Goal: Obtain resource: Obtain resource

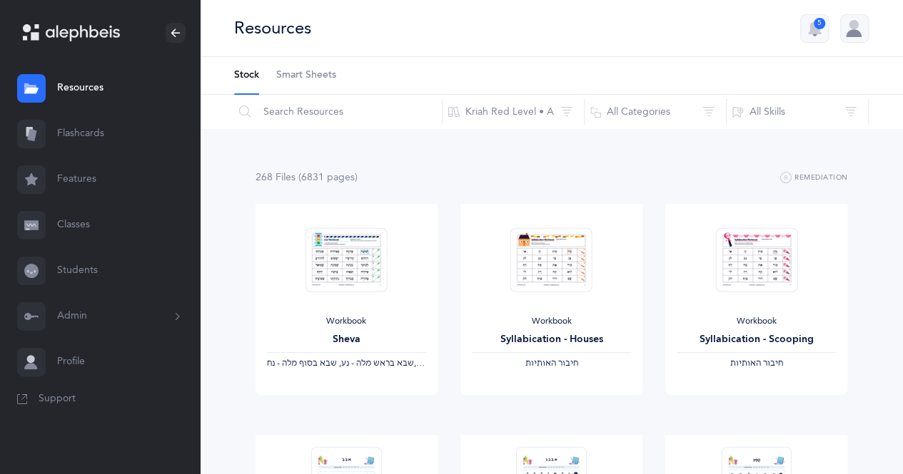
click at [314, 75] on span "Smart Sheets" at bounding box center [306, 75] width 60 height 14
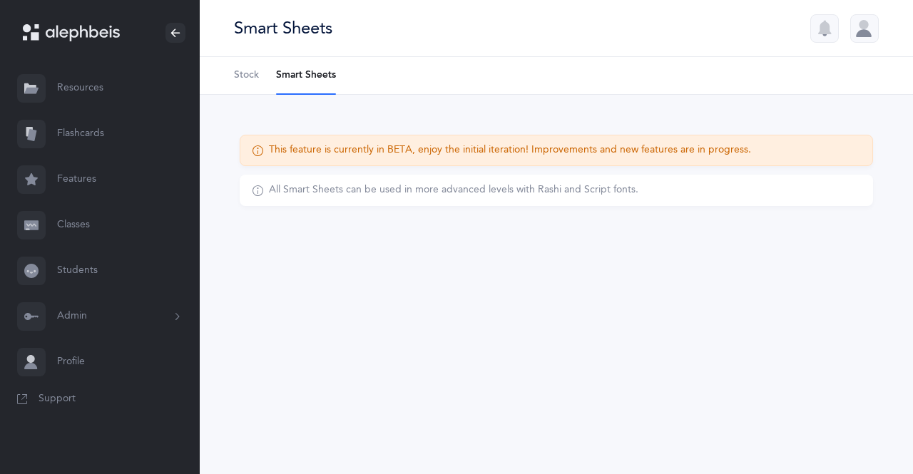
click at [311, 111] on div "This feature is currently in BETA, enjoy the initial iteration! Improvements an…" at bounding box center [557, 188] width 714 height 186
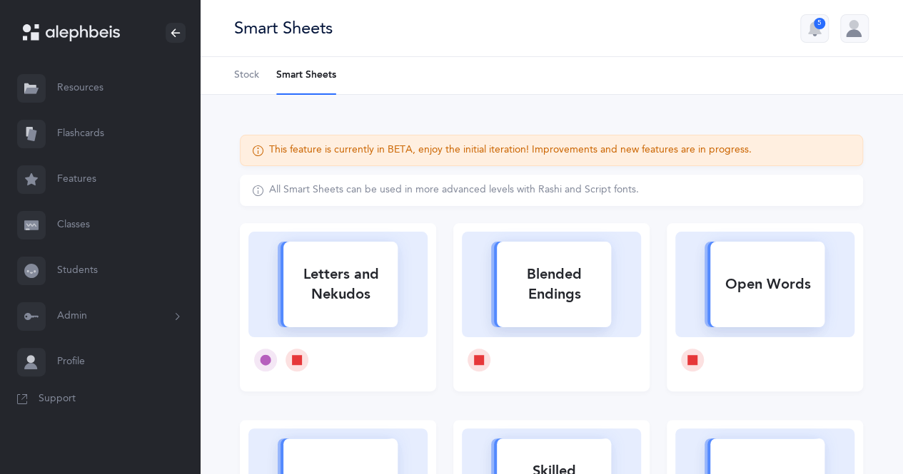
click at [245, 75] on span "Stock" at bounding box center [246, 75] width 25 height 14
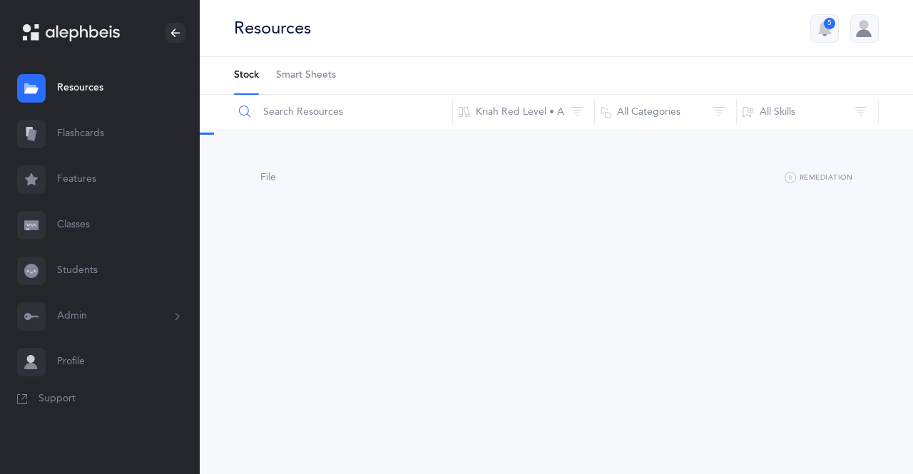
click at [302, 116] on input "text" at bounding box center [343, 112] width 220 height 34
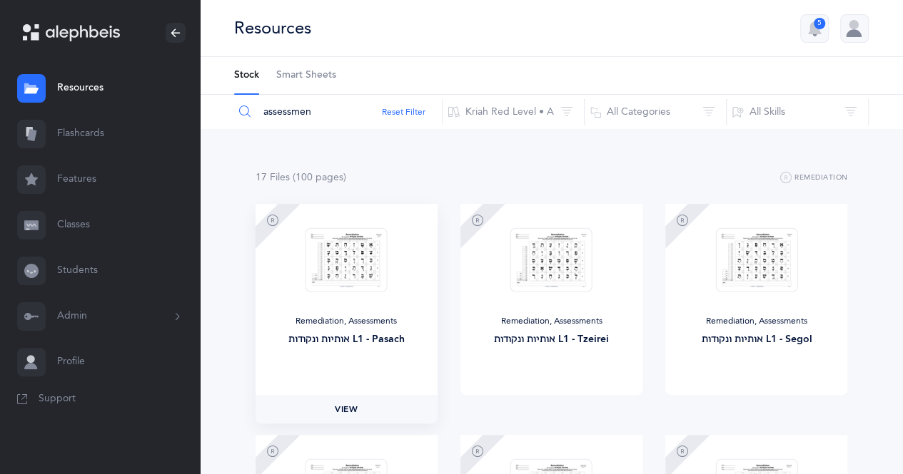
click at [364, 402] on link "View" at bounding box center [346, 409] width 182 height 29
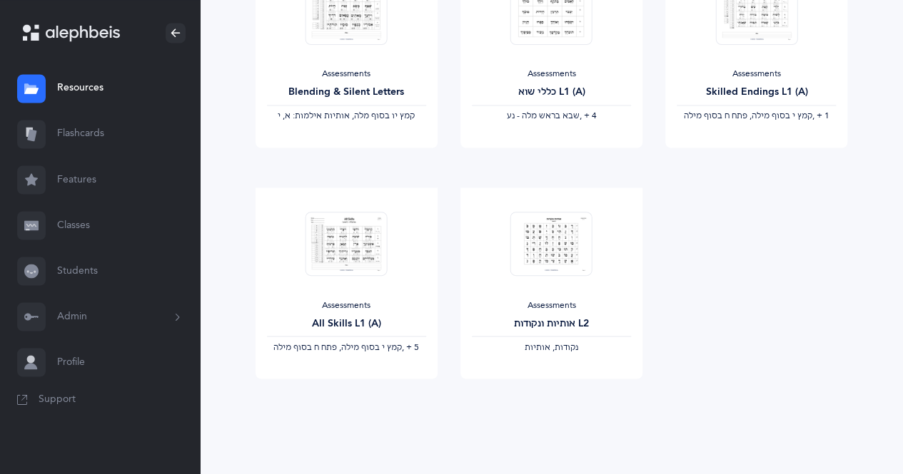
scroll to position [1173, 0]
click at [332, 395] on link "View" at bounding box center [346, 392] width 182 height 29
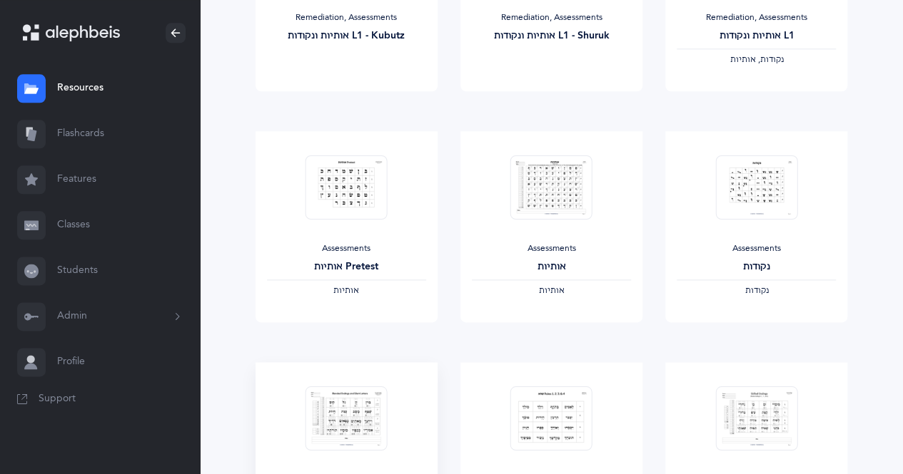
scroll to position [765, 0]
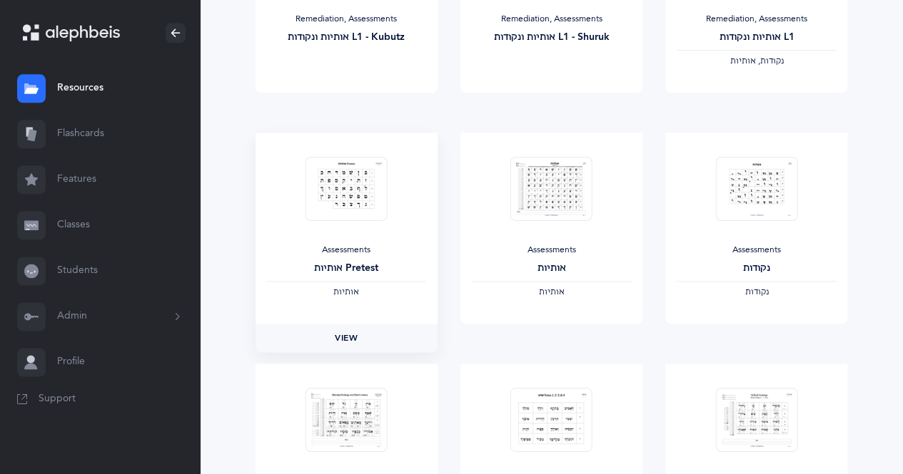
click at [349, 340] on span "View" at bounding box center [346, 338] width 23 height 13
click at [555, 340] on span "View" at bounding box center [550, 338] width 23 height 13
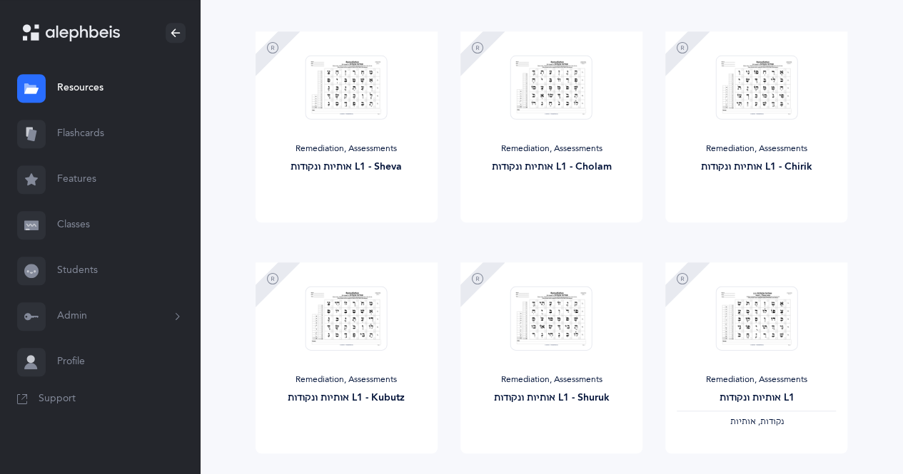
scroll to position [0, 0]
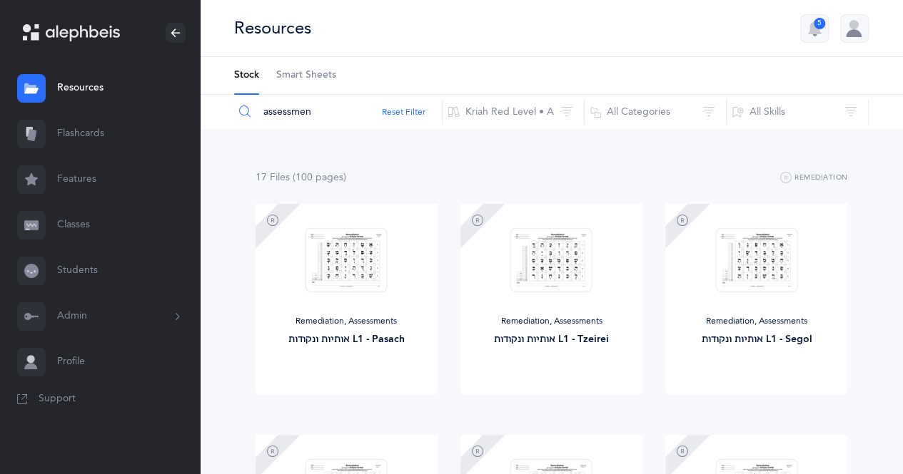
drag, startPoint x: 342, startPoint y: 108, endPoint x: 248, endPoint y: 117, distance: 94.6
click at [248, 117] on div "assessmen" at bounding box center [337, 112] width 209 height 34
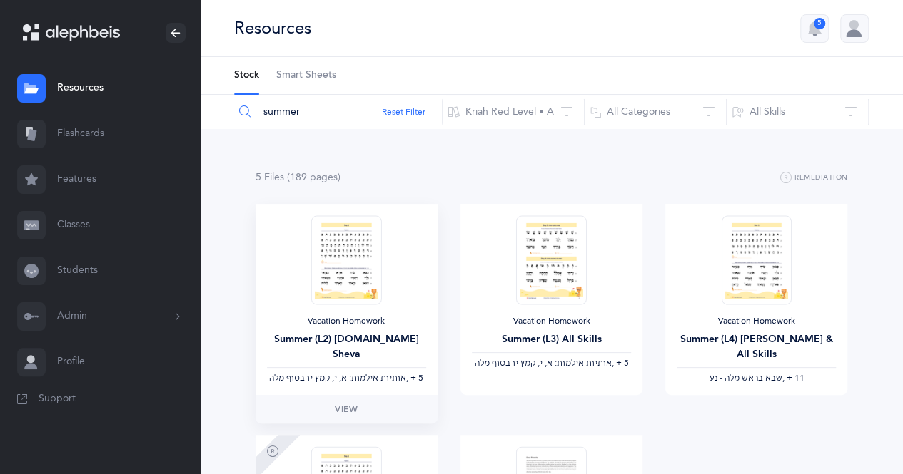
click at [384, 270] on div at bounding box center [346, 259] width 82 height 89
click at [348, 409] on span "View" at bounding box center [346, 409] width 23 height 13
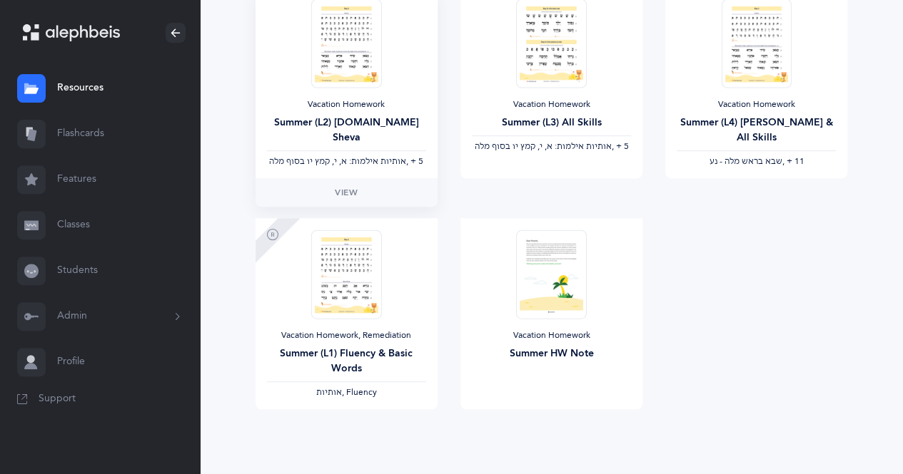
scroll to position [224, 0]
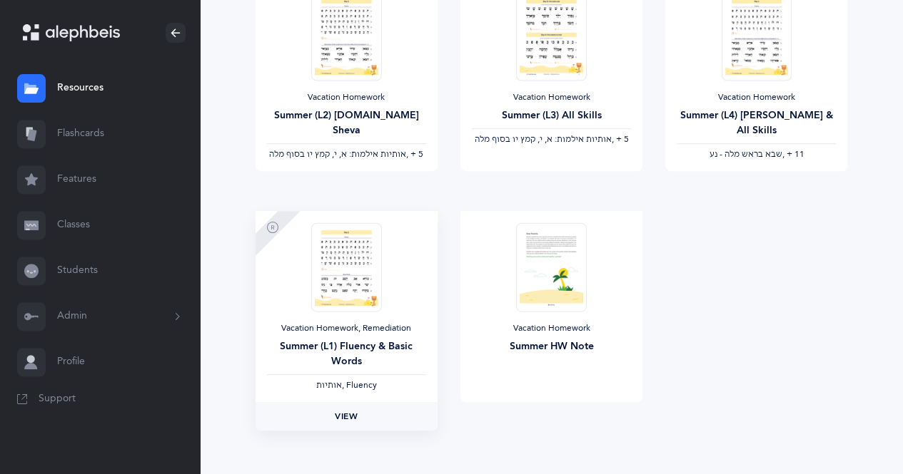
click at [342, 418] on span "View" at bounding box center [346, 416] width 23 height 13
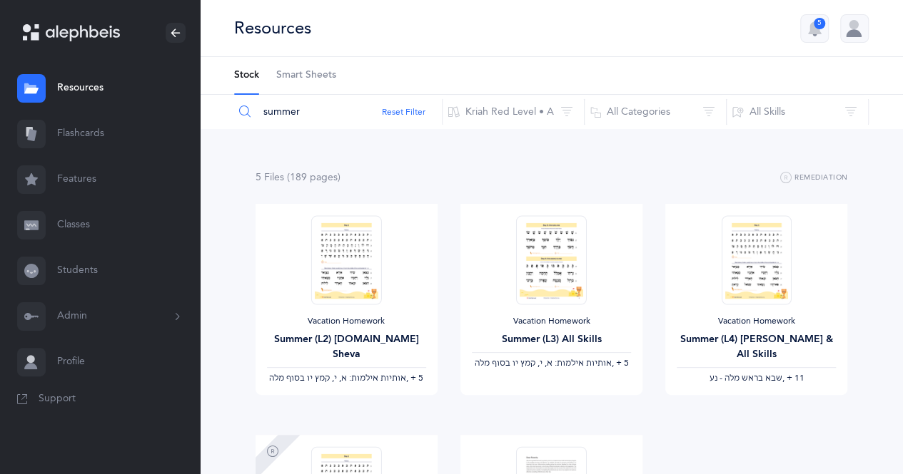
drag, startPoint x: 317, startPoint y: 108, endPoint x: 218, endPoint y: 121, distance: 99.3
click at [218, 121] on div "summer Reset Filter Kriah Red Level • A Kriah Purple Level Kriah Pink Level Kri…" at bounding box center [551, 112] width 703 height 34
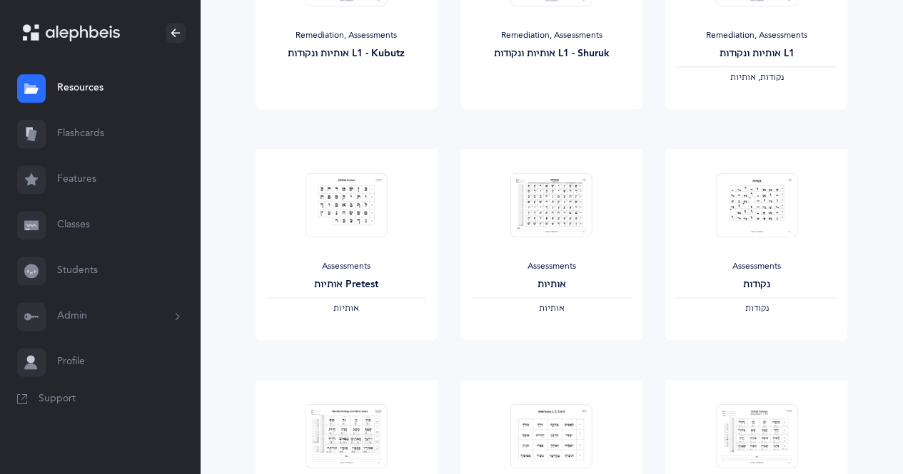
scroll to position [788, 0]
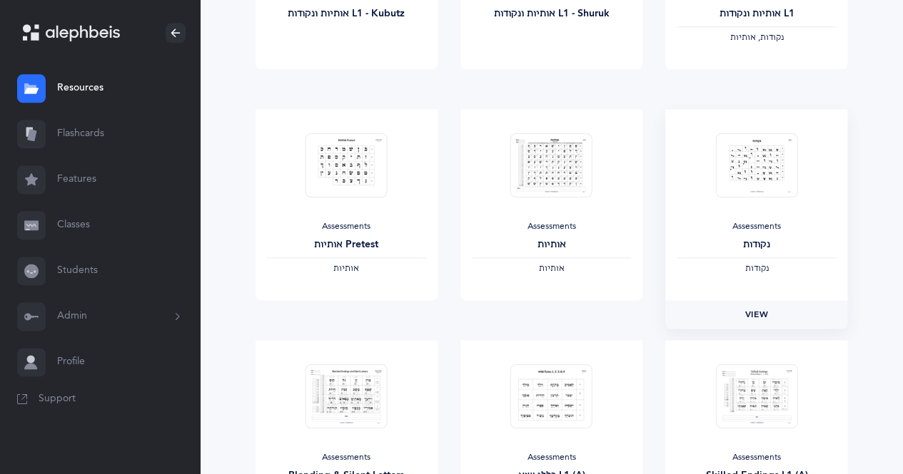
type input "assessment"
click at [756, 316] on span "View" at bounding box center [756, 314] width 23 height 13
